Goal: Find specific page/section: Find specific page/section

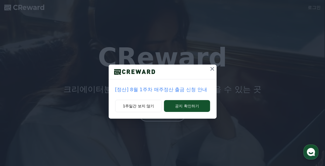
click at [211, 71] on icon at bounding box center [212, 69] width 6 height 6
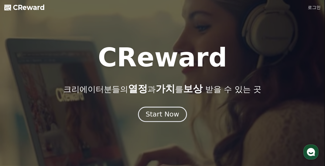
click at [175, 114] on div "Start Now" at bounding box center [161, 114] width 33 height 9
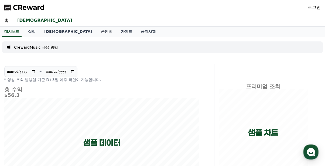
click at [96, 30] on link "콘텐츠" at bounding box center [106, 32] width 20 height 10
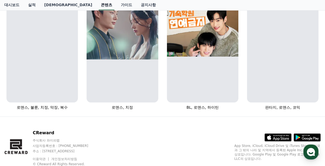
scroll to position [228, 0]
